Goal: Information Seeking & Learning: Learn about a topic

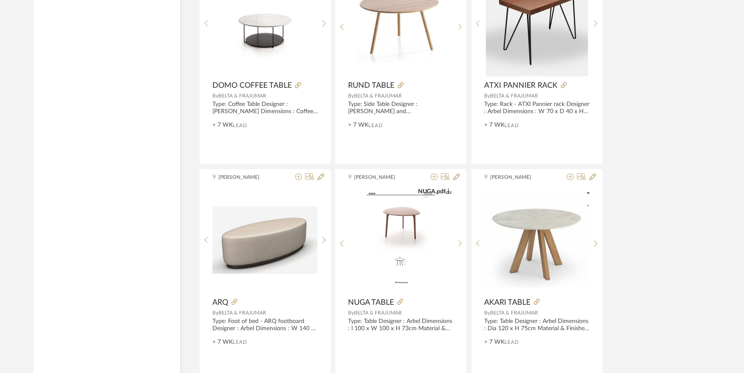
scroll to position [1145, 0]
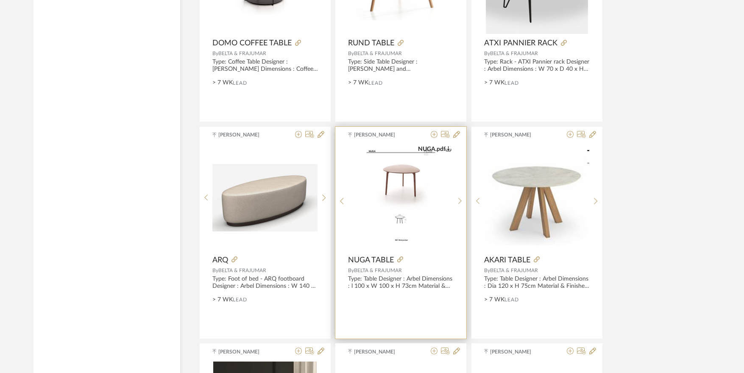
click at [408, 184] on img "2" at bounding box center [400, 198] width 75 height 106
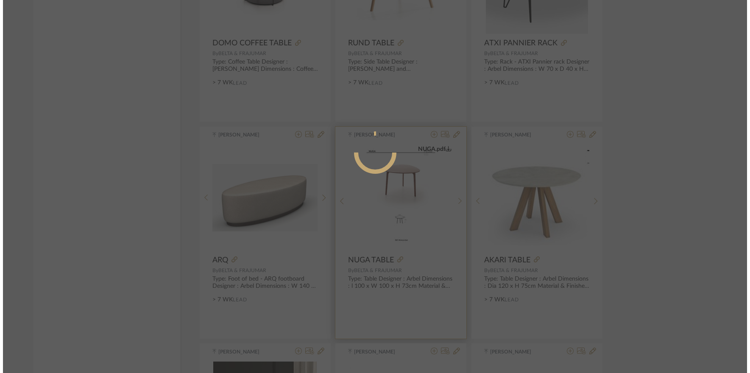
scroll to position [0, 0]
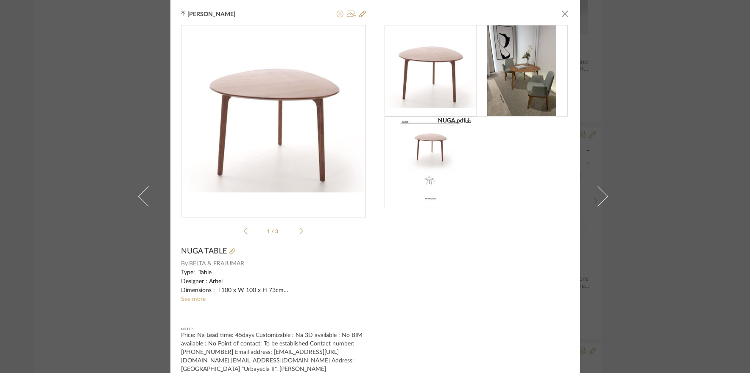
click at [386, 194] on div "NUGA.pdf" at bounding box center [431, 163] width 92 height 92
click at [440, 146] on img at bounding box center [430, 163] width 65 height 92
click at [297, 224] on div "NUGA.pdf NUGA.pdf 1 / 3" at bounding box center [273, 131] width 185 height 213
click at [299, 228] on icon at bounding box center [301, 231] width 4 height 8
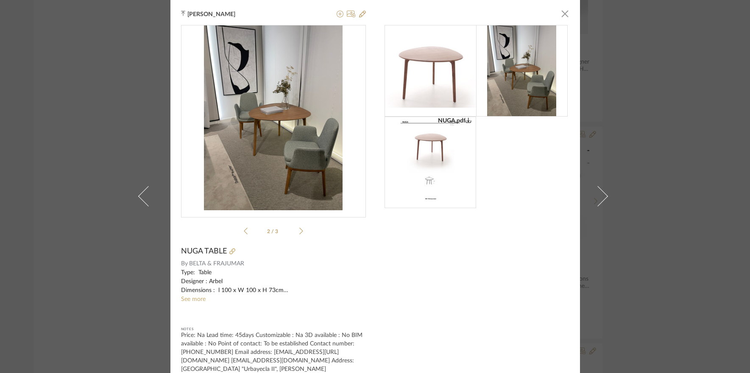
click at [299, 229] on icon at bounding box center [301, 231] width 4 height 8
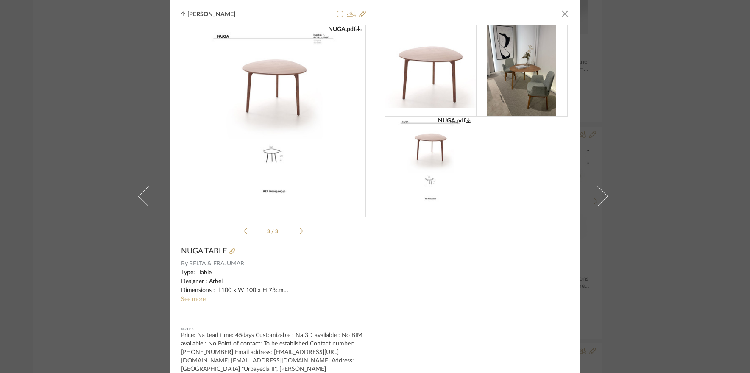
scroll to position [20, 0]
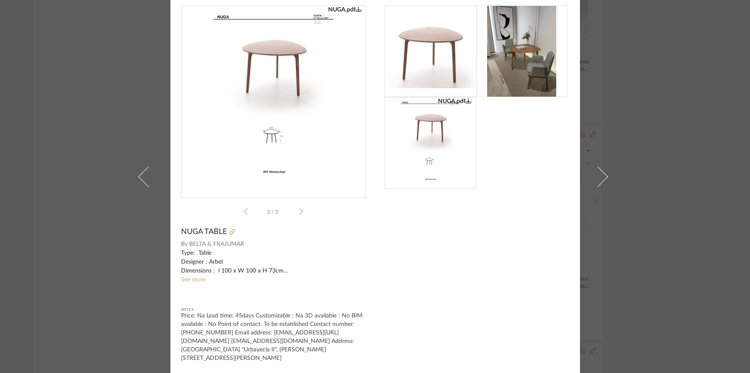
click at [193, 283] on sr-see-more-text "Type: Table Designer : Arbel Dimensions : l 100 x W 100 x H 73cm Material & Fin…" at bounding box center [273, 267] width 185 height 36
click at [190, 280] on link "See more" at bounding box center [193, 280] width 25 height 6
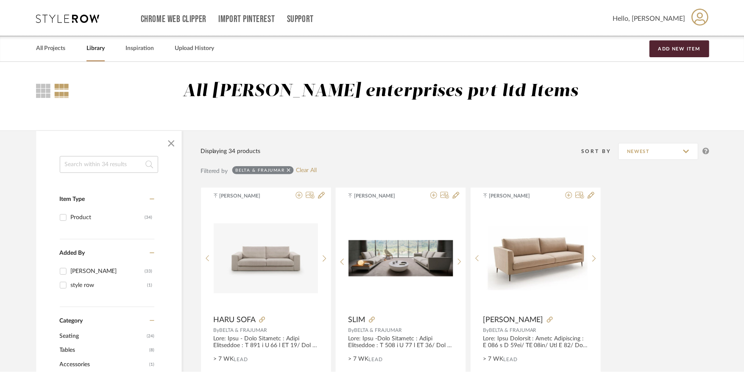
scroll to position [1145, 0]
